Goal: Task Accomplishment & Management: Manage account settings

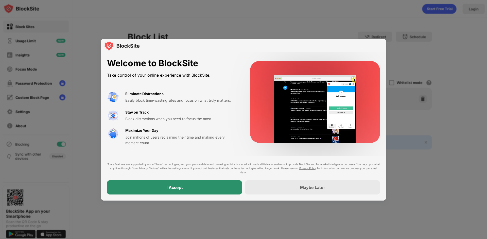
click at [180, 194] on div "I Accept" at bounding box center [174, 188] width 135 height 14
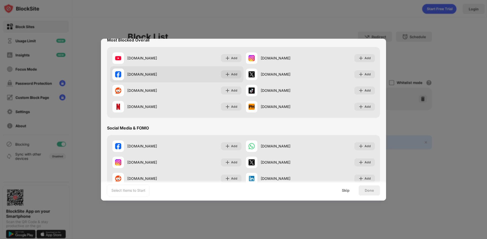
scroll to position [25, 0]
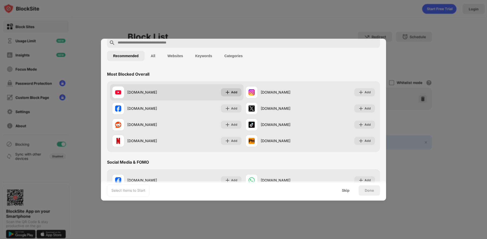
click at [225, 90] on img at bounding box center [227, 92] width 5 height 5
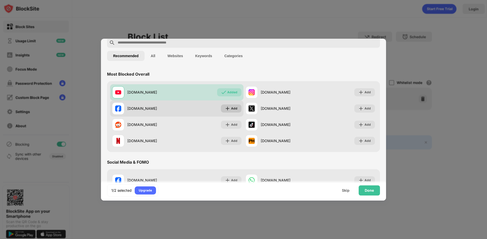
click at [227, 109] on img at bounding box center [227, 108] width 5 height 5
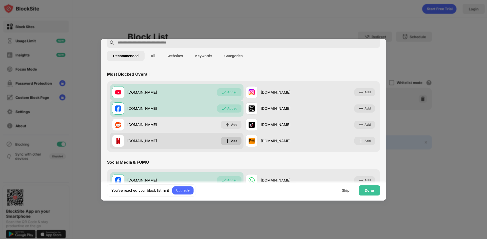
click at [225, 142] on img at bounding box center [227, 141] width 5 height 5
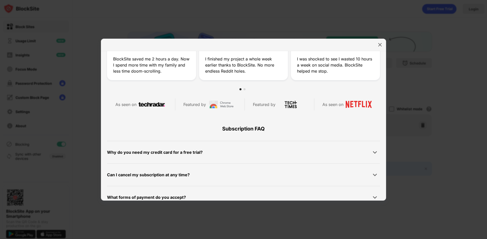
scroll to position [241, 0]
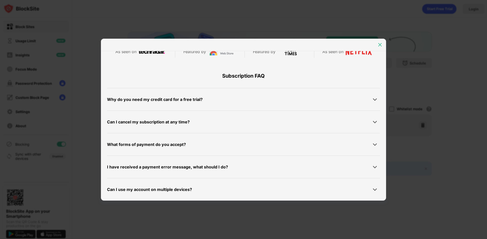
click at [380, 46] on img at bounding box center [379, 44] width 5 height 5
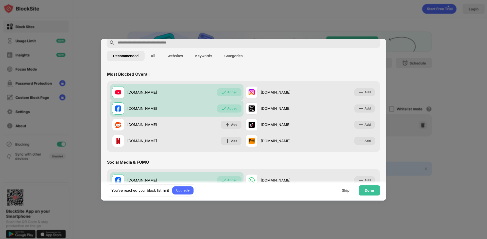
scroll to position [0, 0]
click at [148, 42] on input "text" at bounding box center [247, 43] width 261 height 6
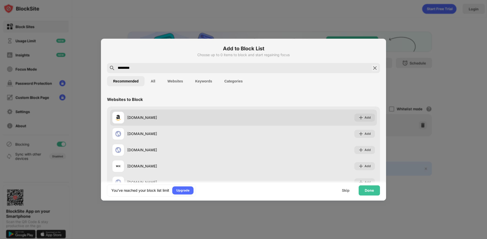
type input "*********"
click at [134, 114] on div "amazon.ca" at bounding box center [177, 118] width 131 height 12
click at [358, 118] on img at bounding box center [360, 117] width 5 height 5
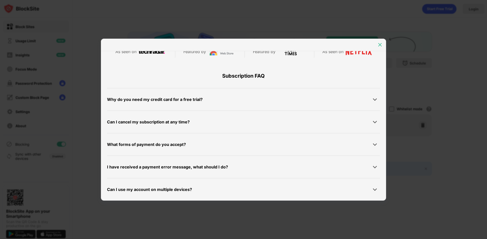
click at [379, 45] on img at bounding box center [379, 44] width 5 height 5
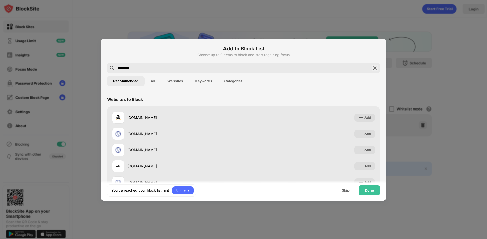
click at [372, 68] on img at bounding box center [375, 68] width 6 height 6
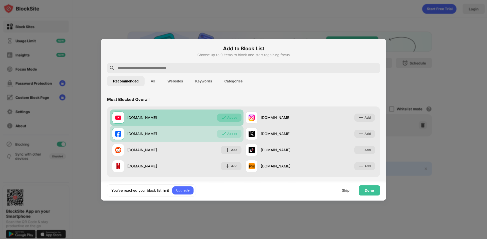
click at [235, 116] on div "Added" at bounding box center [232, 117] width 10 height 5
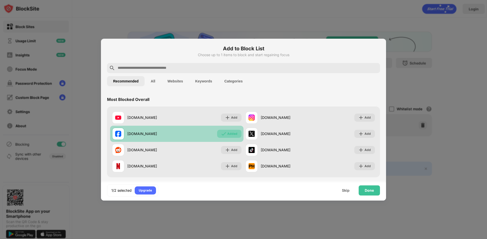
click at [232, 136] on div "Added" at bounding box center [232, 134] width 10 height 5
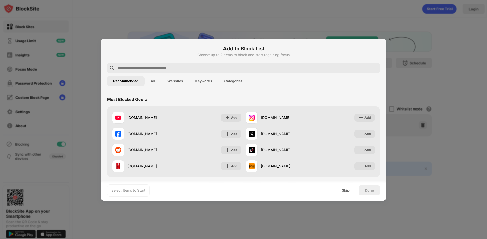
click at [164, 68] on input "text" at bounding box center [247, 68] width 261 height 6
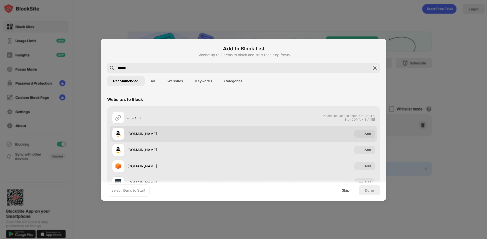
click at [134, 141] on div "amazon.com Add" at bounding box center [243, 134] width 267 height 16
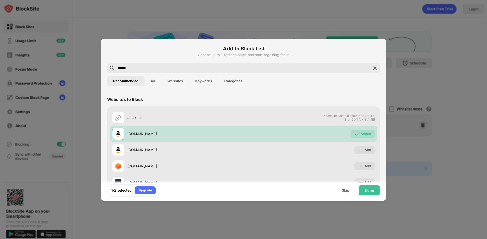
click at [138, 70] on input "******" at bounding box center [243, 68] width 252 height 6
type input "******"
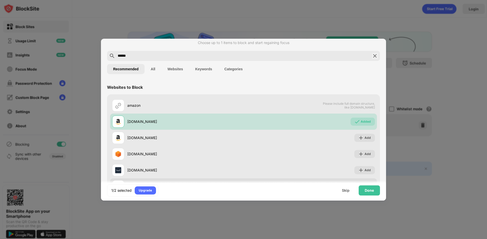
scroll to position [34, 0]
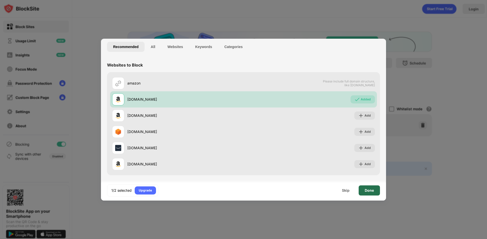
click at [371, 192] on div "Done" at bounding box center [368, 191] width 9 height 4
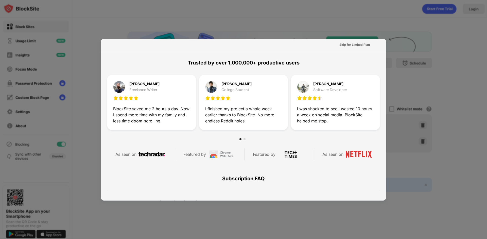
scroll to position [177, 0]
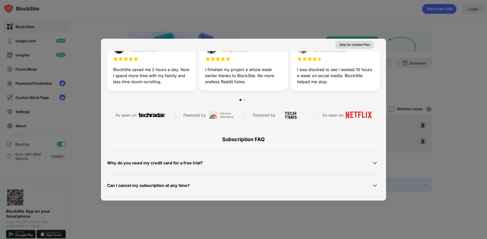
click at [352, 43] on div "Skip for Limited Plan" at bounding box center [354, 44] width 30 height 5
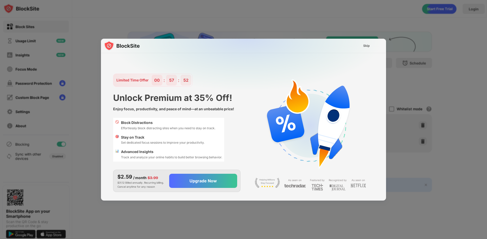
scroll to position [0, 0]
click at [364, 45] on div "Skip" at bounding box center [366, 45] width 7 height 5
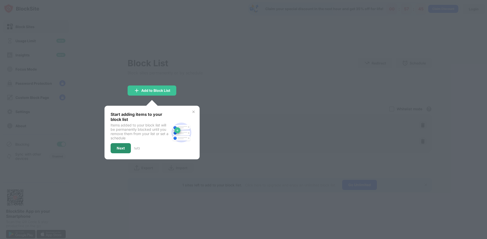
click at [124, 149] on div "Start adding items to your block list Items added to your block list will be pe…" at bounding box center [139, 133] width 59 height 42
click at [123, 149] on div "Next" at bounding box center [121, 148] width 8 height 4
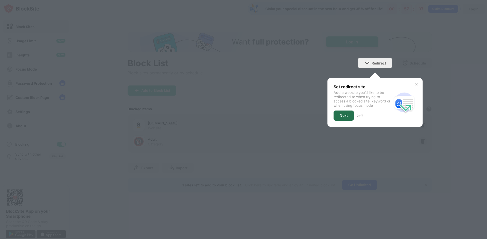
click at [344, 117] on div "Next" at bounding box center [343, 116] width 8 height 4
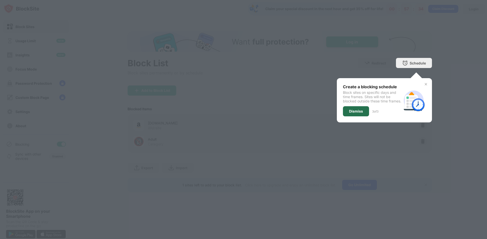
click at [353, 114] on div "Dismiss" at bounding box center [356, 111] width 14 height 4
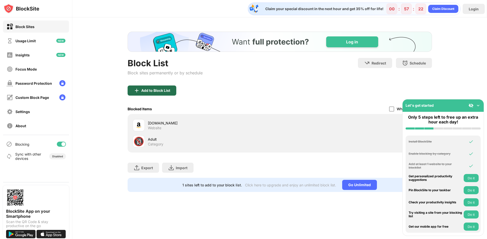
click at [162, 94] on div "Add to Block List" at bounding box center [151, 91] width 49 height 10
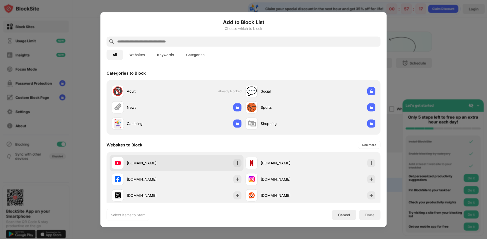
click at [140, 165] on div "youtube.com" at bounding box center [152, 163] width 50 height 5
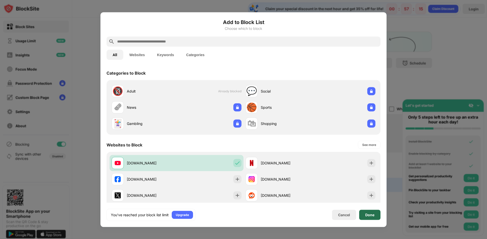
click at [372, 218] on div "Done" at bounding box center [369, 215] width 21 height 10
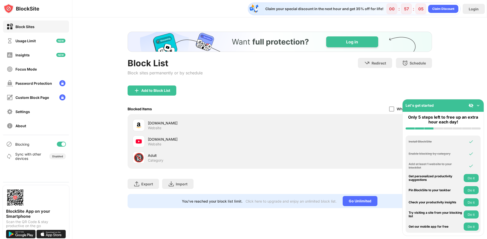
click at [477, 106] on img at bounding box center [477, 105] width 5 height 5
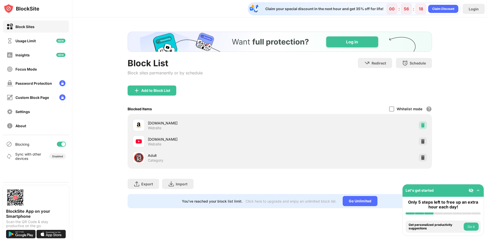
click at [424, 125] on img at bounding box center [422, 125] width 5 height 5
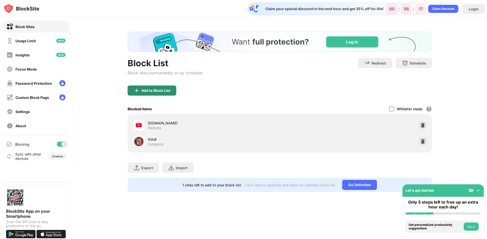
click at [153, 93] on div "Add to Block List" at bounding box center [151, 91] width 49 height 10
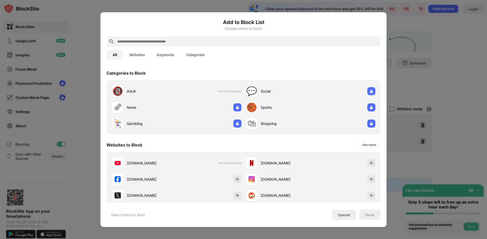
click at [147, 39] on input "text" at bounding box center [248, 42] width 262 height 6
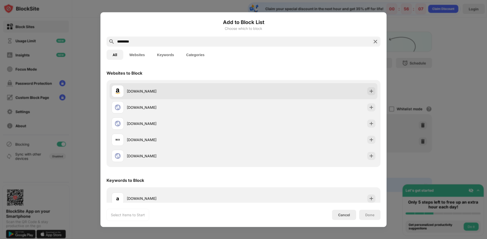
type input "*********"
click at [141, 93] on div "amazon.ca" at bounding box center [185, 91] width 117 height 5
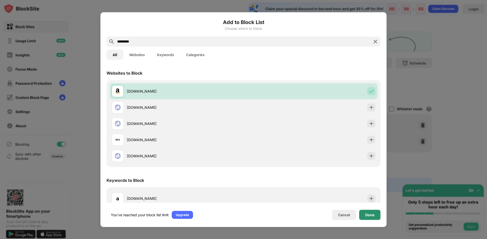
click at [372, 215] on div "Done" at bounding box center [369, 215] width 9 height 4
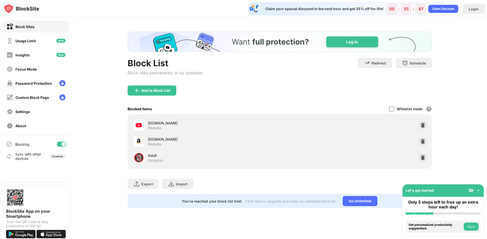
click at [467, 163] on div "Block List Block sites permanently or by schedule Redirect Choose a site to be …" at bounding box center [279, 119] width 414 height 205
drag, startPoint x: 450, startPoint y: 193, endPoint x: 469, endPoint y: 194, distance: 19.3
click at [411, 239] on html "Block Sites Usage Limit Insights Focus Mode Password Protection Custom Block Pa…" at bounding box center [243, 119] width 487 height 239
click at [476, 190] on img at bounding box center [477, 190] width 5 height 5
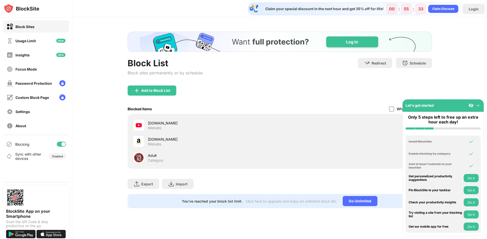
click at [472, 190] on button "Do it" at bounding box center [470, 191] width 15 height 8
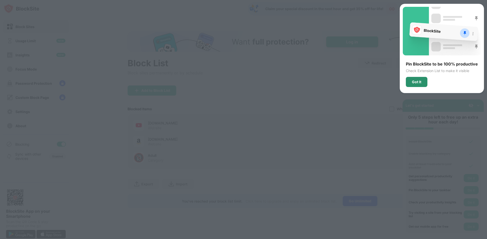
click at [421, 85] on div "Got It" at bounding box center [416, 82] width 22 height 10
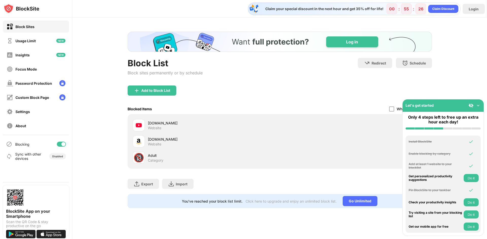
click at [470, 215] on button "Do it" at bounding box center [470, 215] width 15 height 8
click at [471, 177] on button "Do it" at bounding box center [470, 178] width 15 height 8
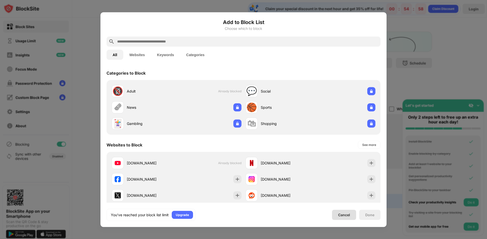
click at [346, 215] on div "Cancel" at bounding box center [344, 215] width 12 height 4
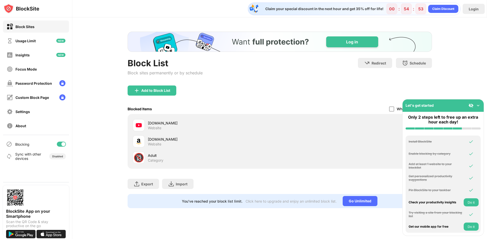
click at [472, 228] on button "Do it" at bounding box center [470, 227] width 15 height 8
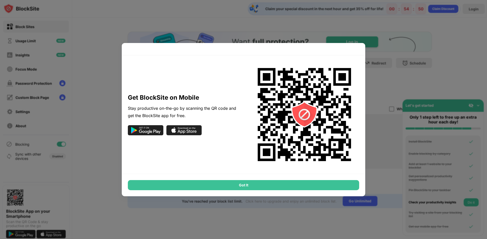
click at [238, 182] on div "Got It" at bounding box center [243, 185] width 231 height 10
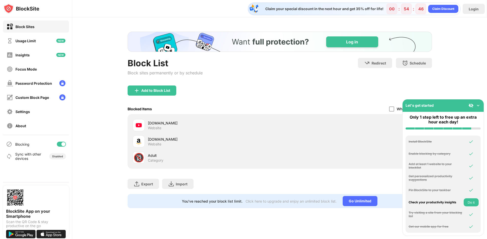
click at [473, 201] on button "Do it" at bounding box center [470, 203] width 15 height 8
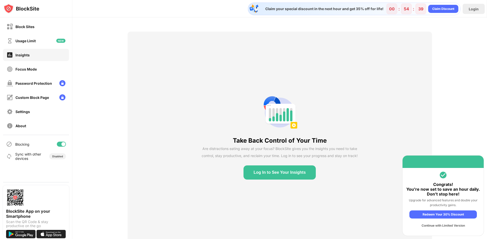
click at [431, 226] on div "Continue with Limited Version" at bounding box center [442, 226] width 67 height 8
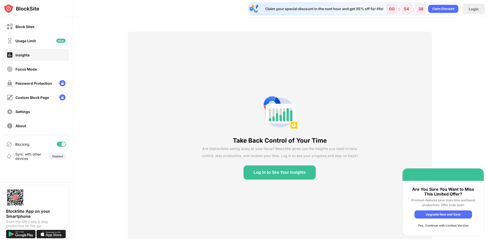
click at [431, 225] on div "Yes, Continue with Limited Version" at bounding box center [443, 226] width 58 height 8
